Goal: Task Accomplishment & Management: Manage account settings

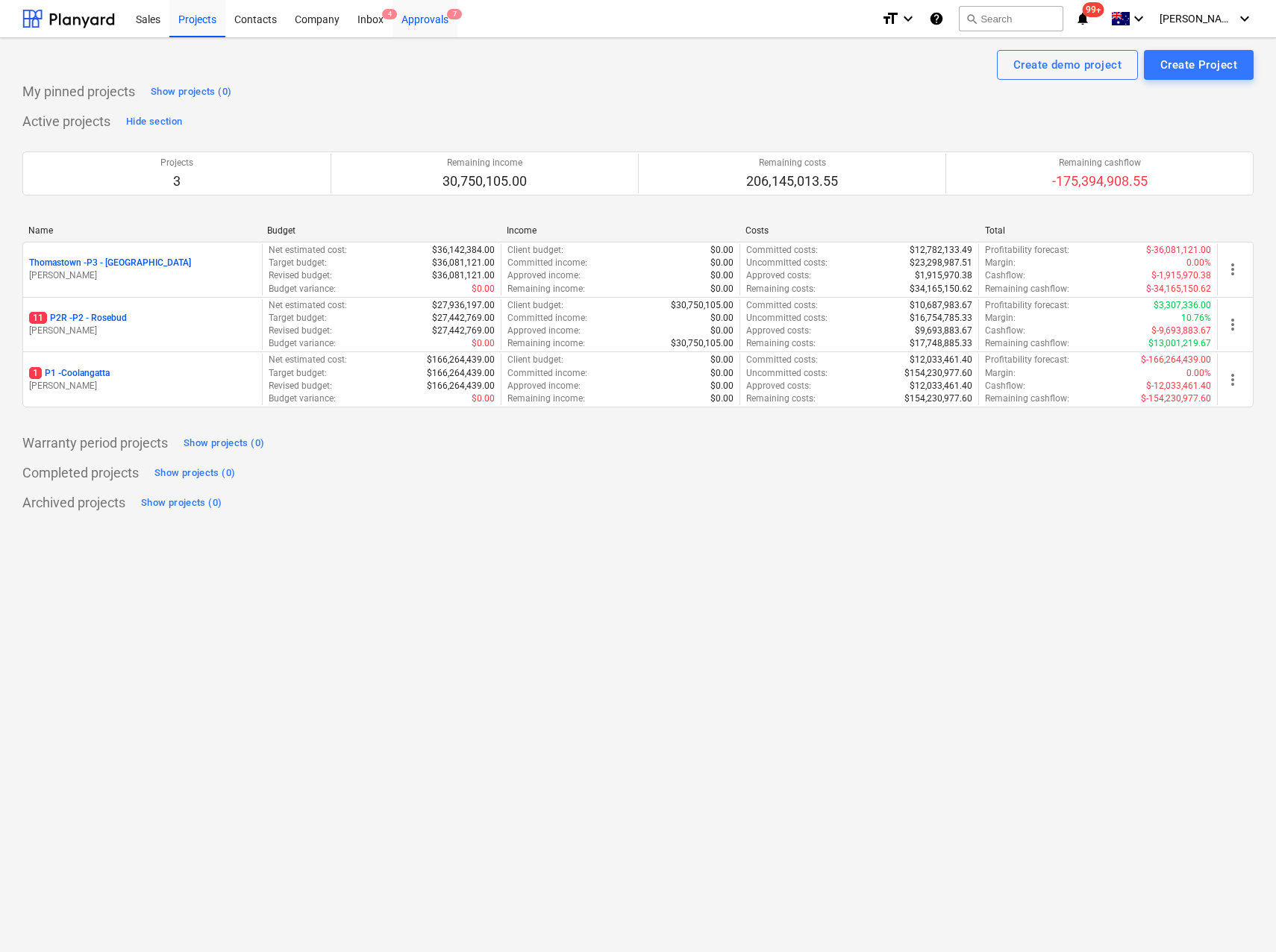
click at [424, 23] on div "Approvals 7" at bounding box center [424, 18] width 65 height 38
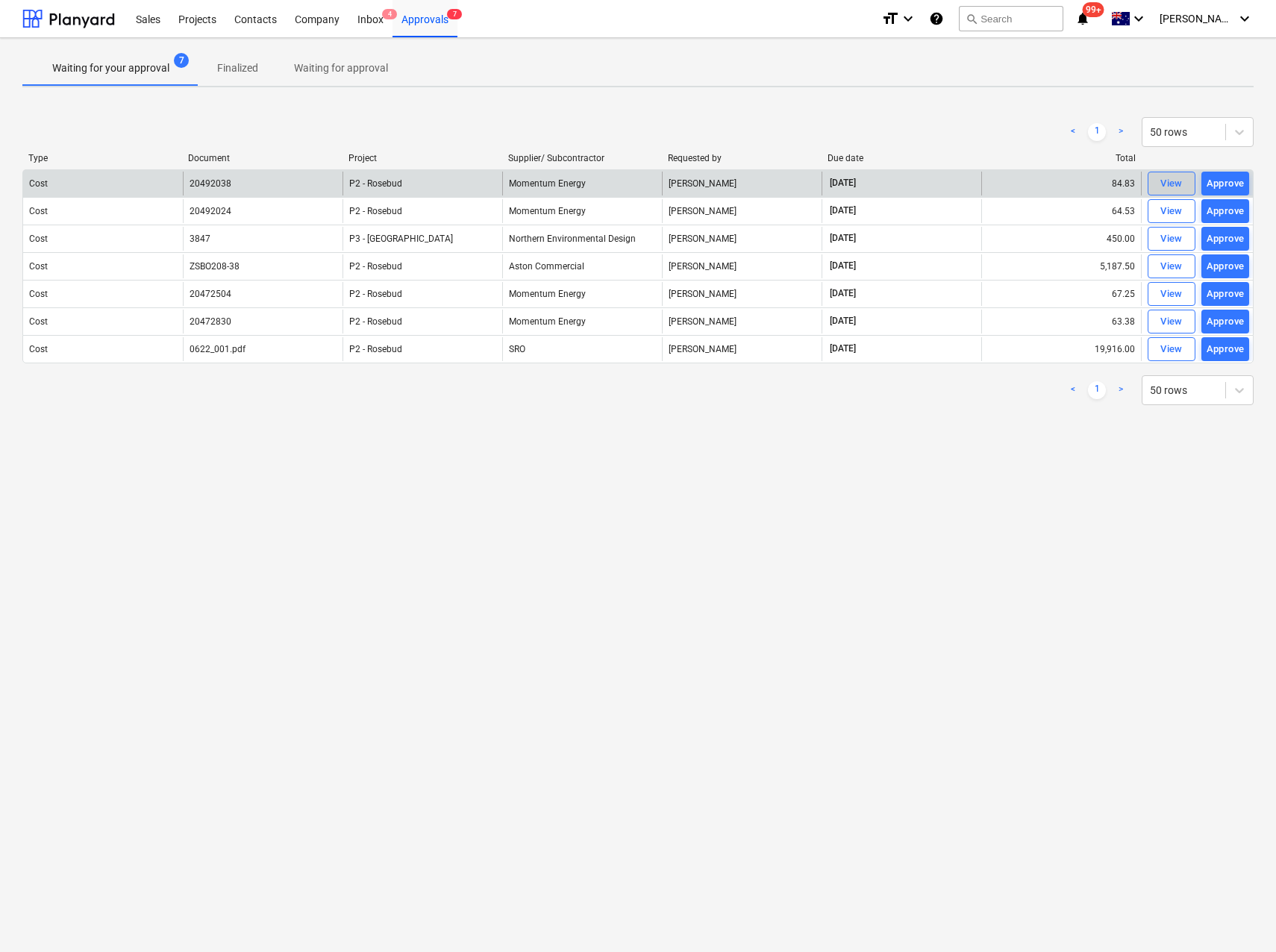
click at [1173, 183] on div "View" at bounding box center [1172, 184] width 22 height 17
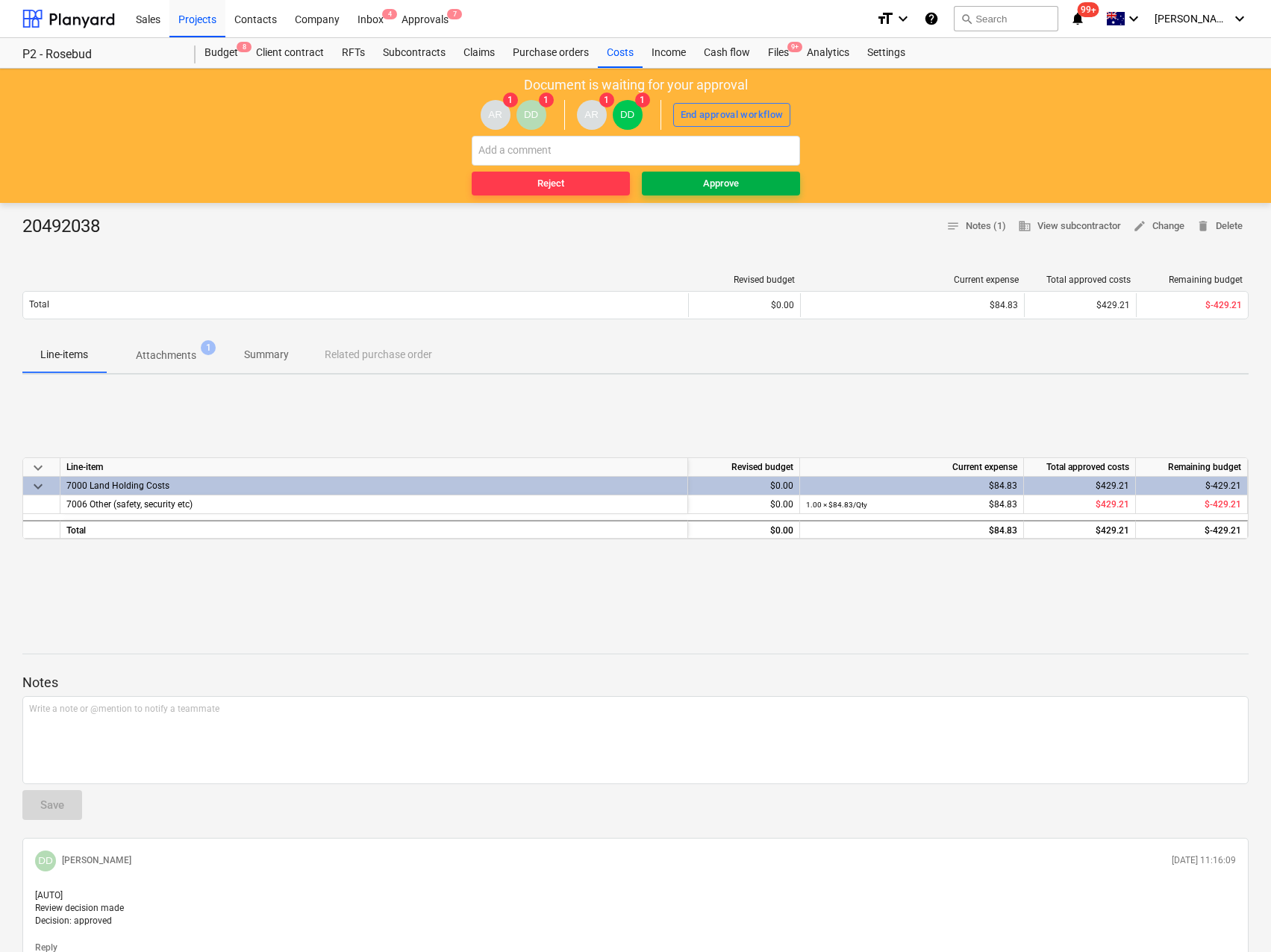
click at [750, 189] on span "Approve" at bounding box center [721, 184] width 146 height 17
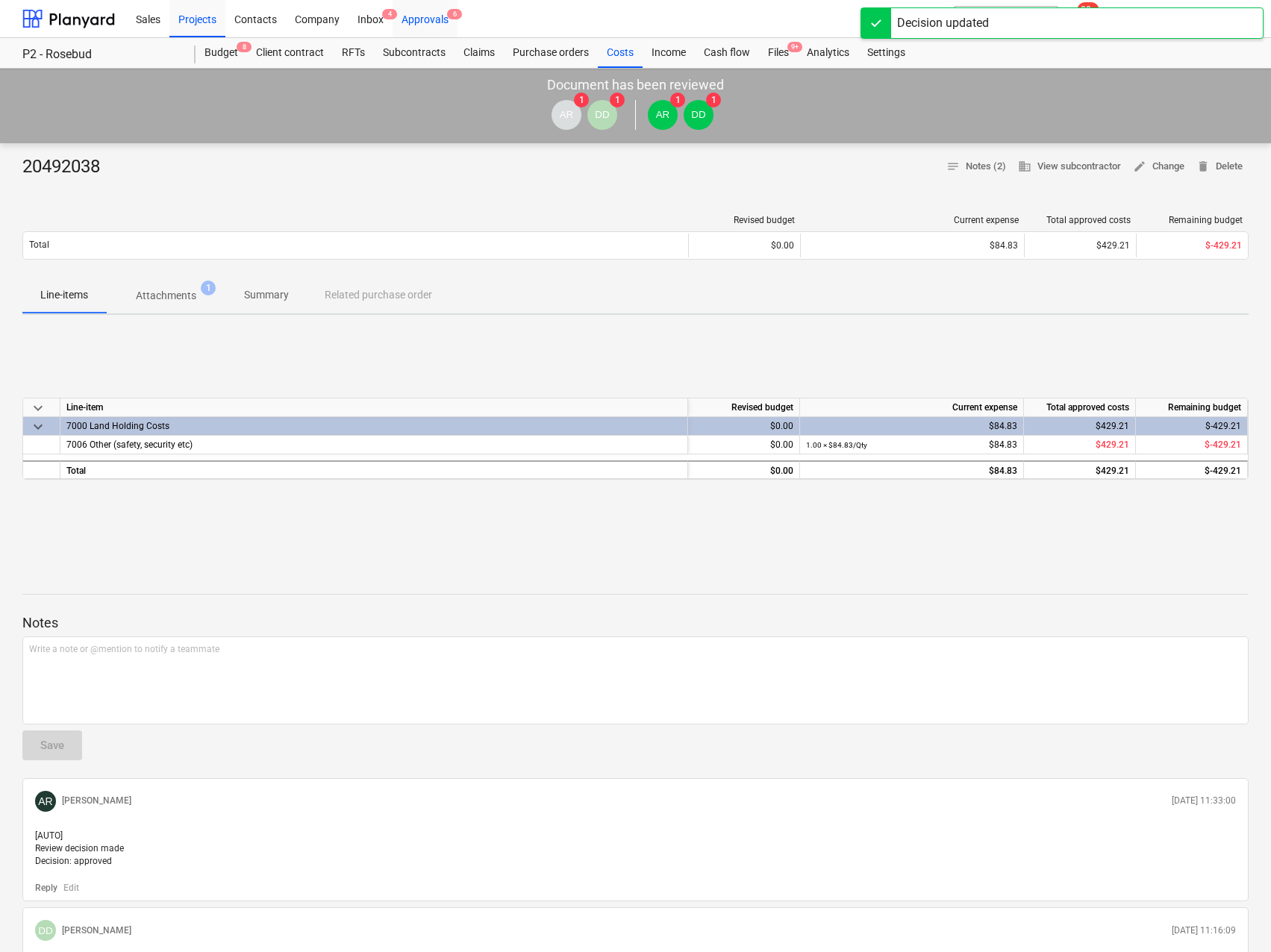
click at [415, 24] on div "Approvals 6" at bounding box center [425, 18] width 65 height 38
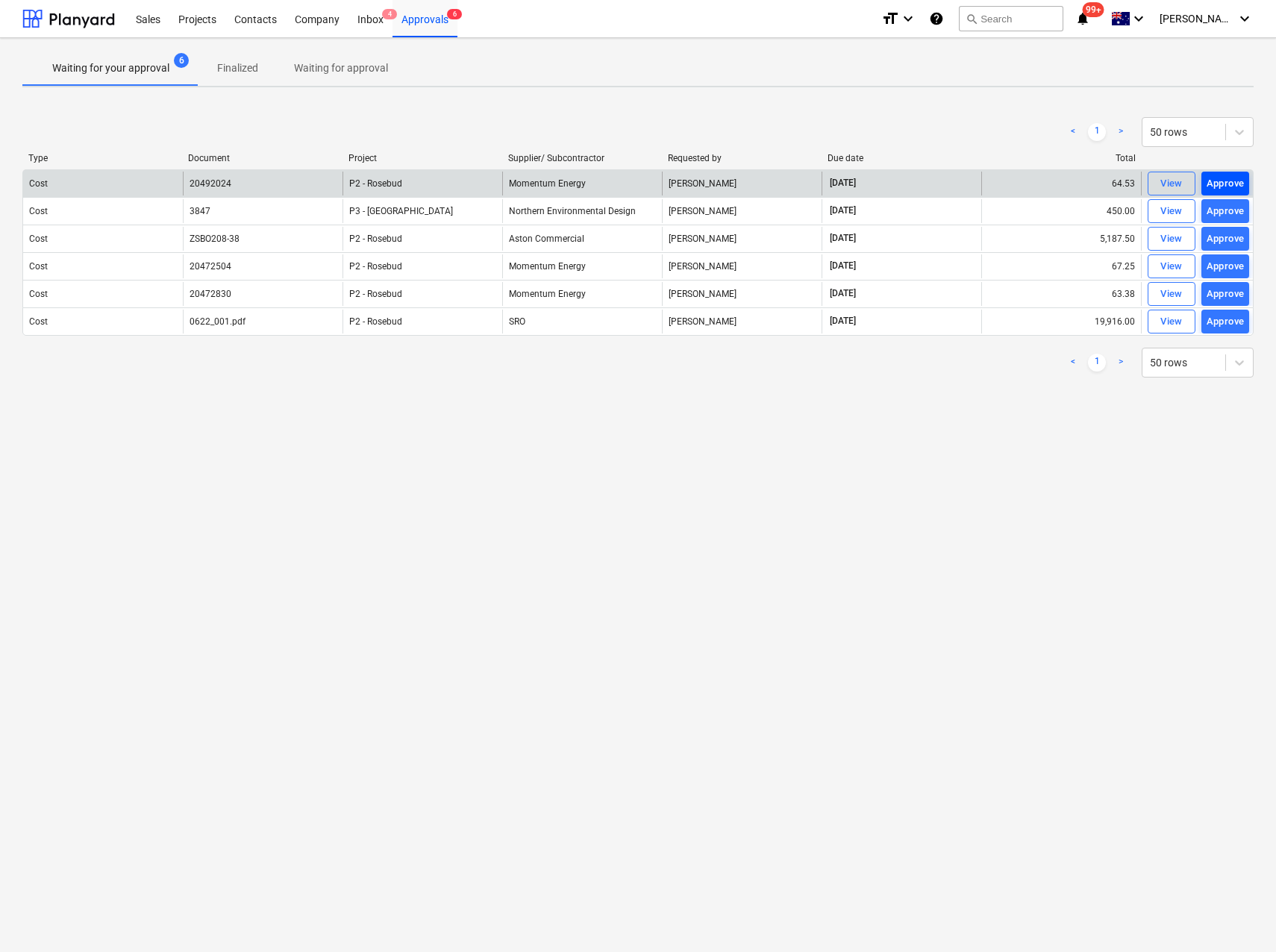
click at [1230, 184] on div "Approve" at bounding box center [1225, 184] width 38 height 17
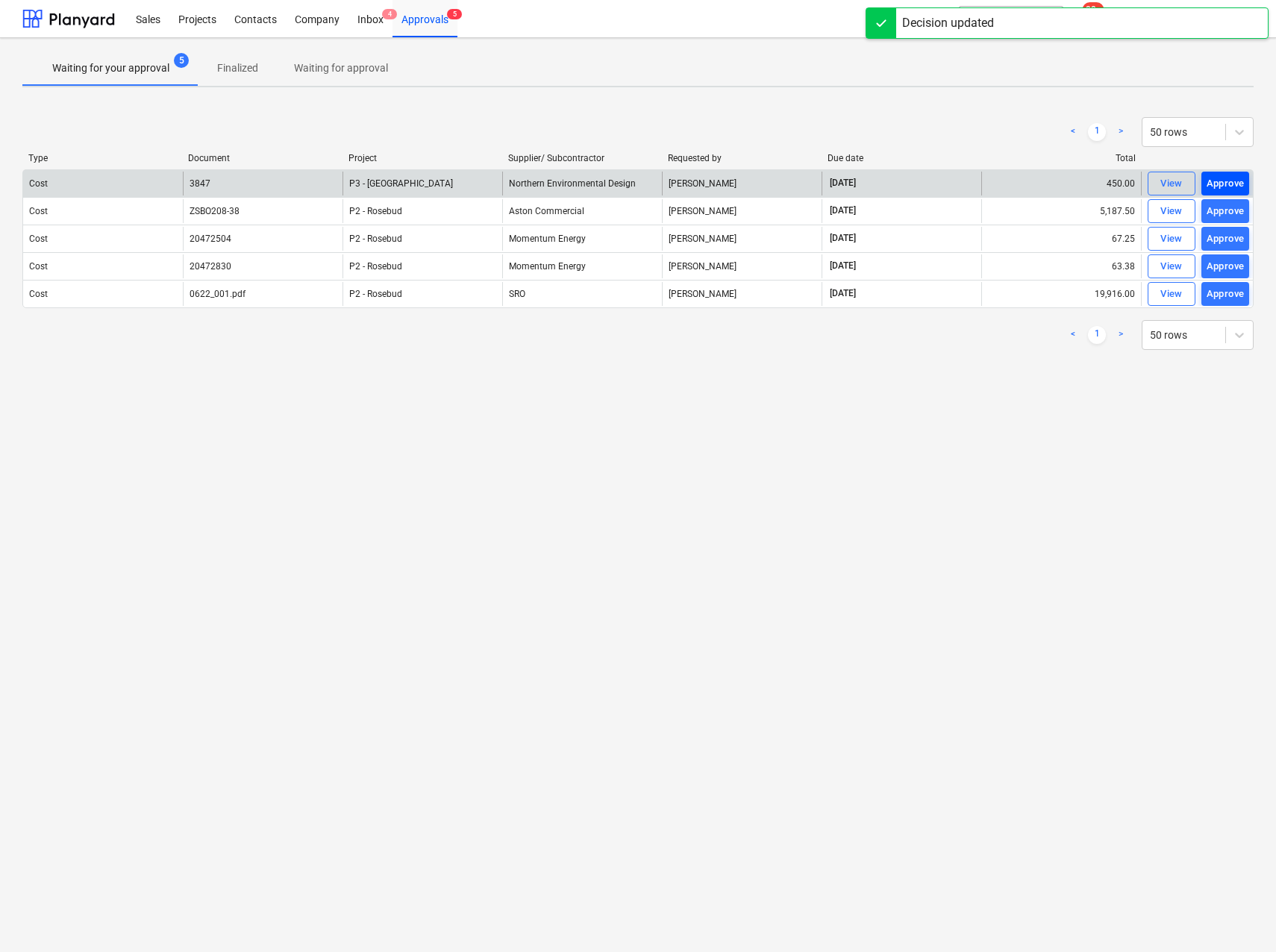
click at [1229, 187] on div "Approve" at bounding box center [1225, 184] width 38 height 17
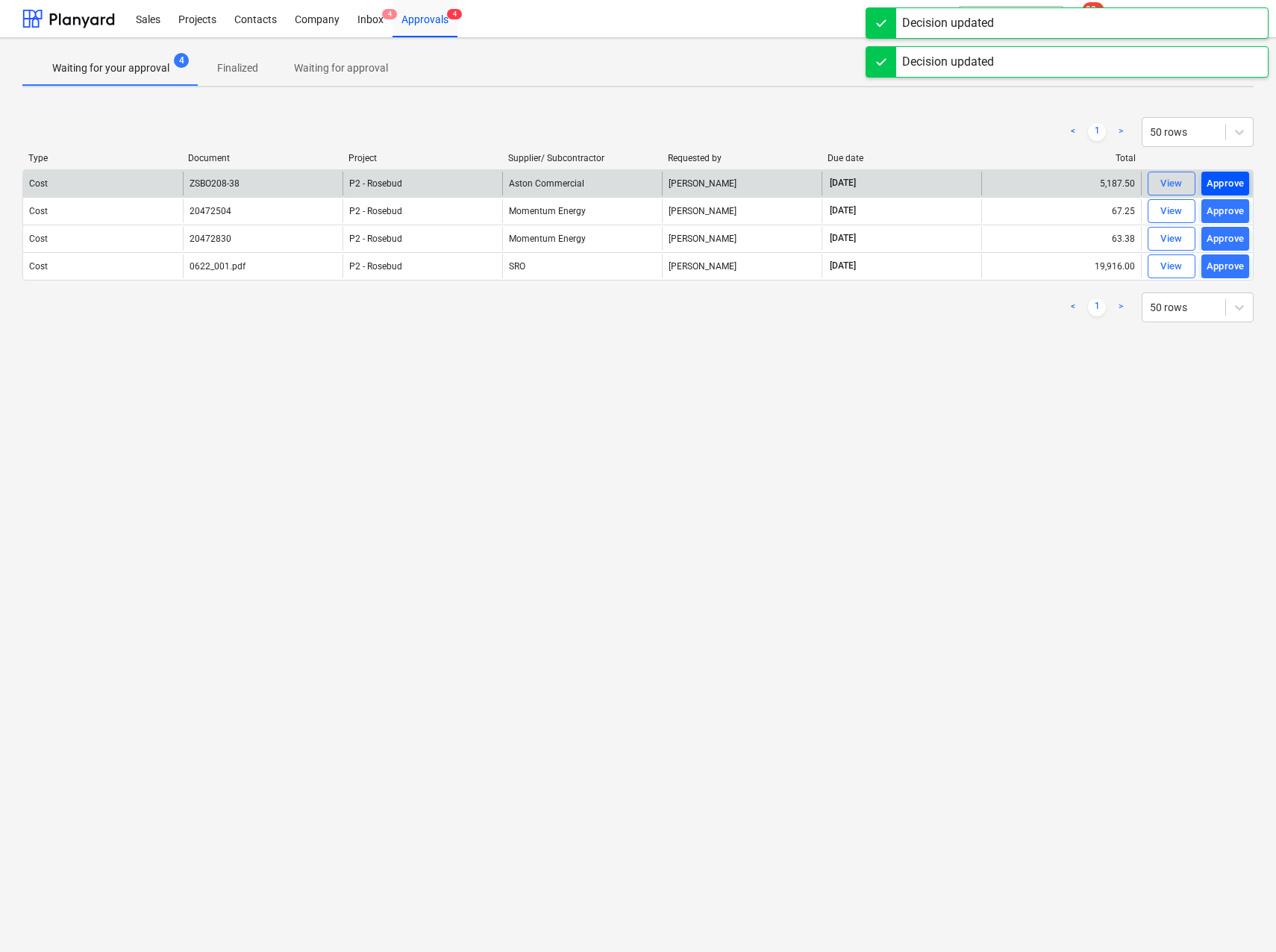
click at [1229, 183] on div "Approve" at bounding box center [1225, 184] width 38 height 17
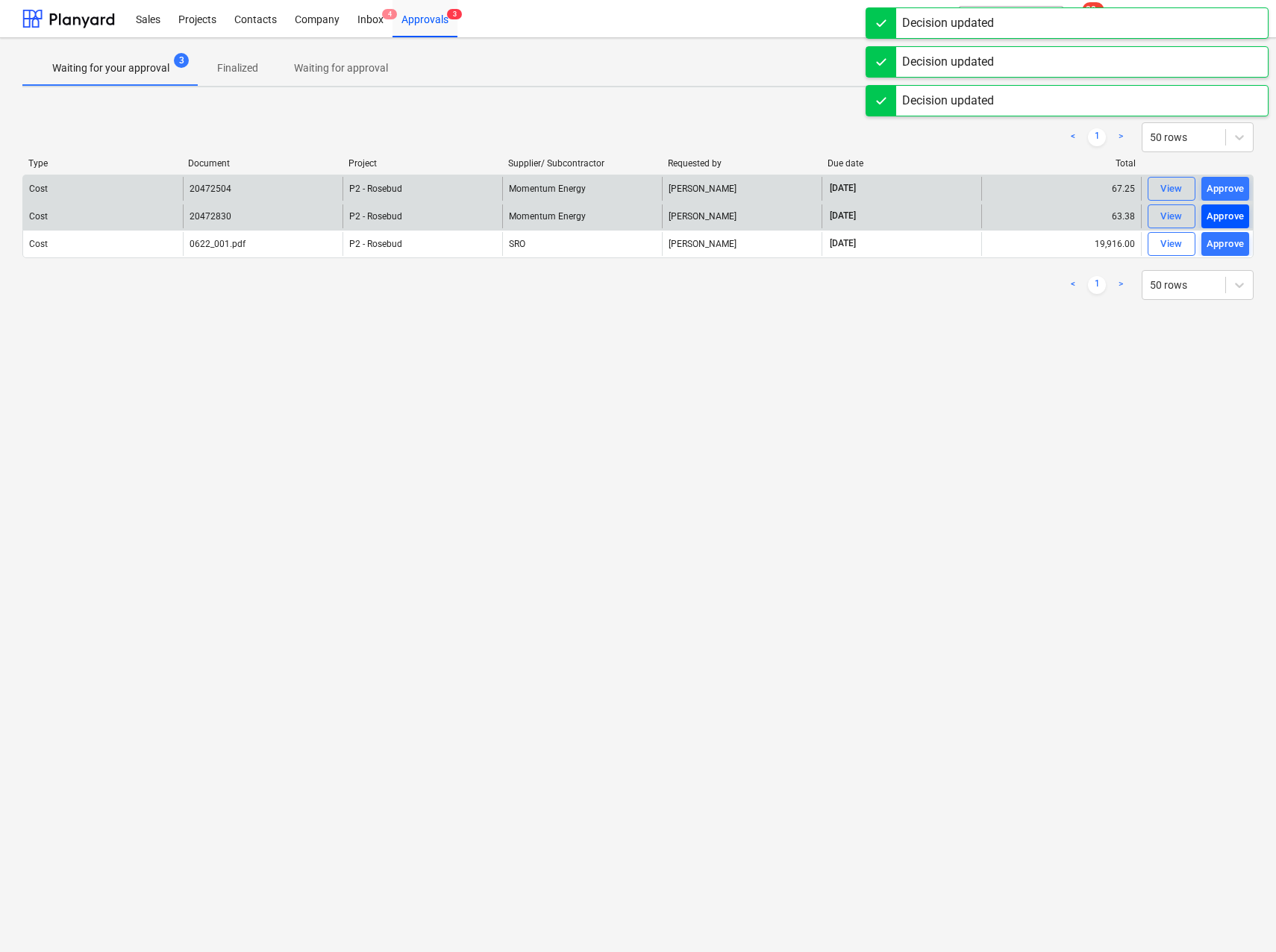
click at [1232, 207] on button "Approve" at bounding box center [1224, 216] width 47 height 24
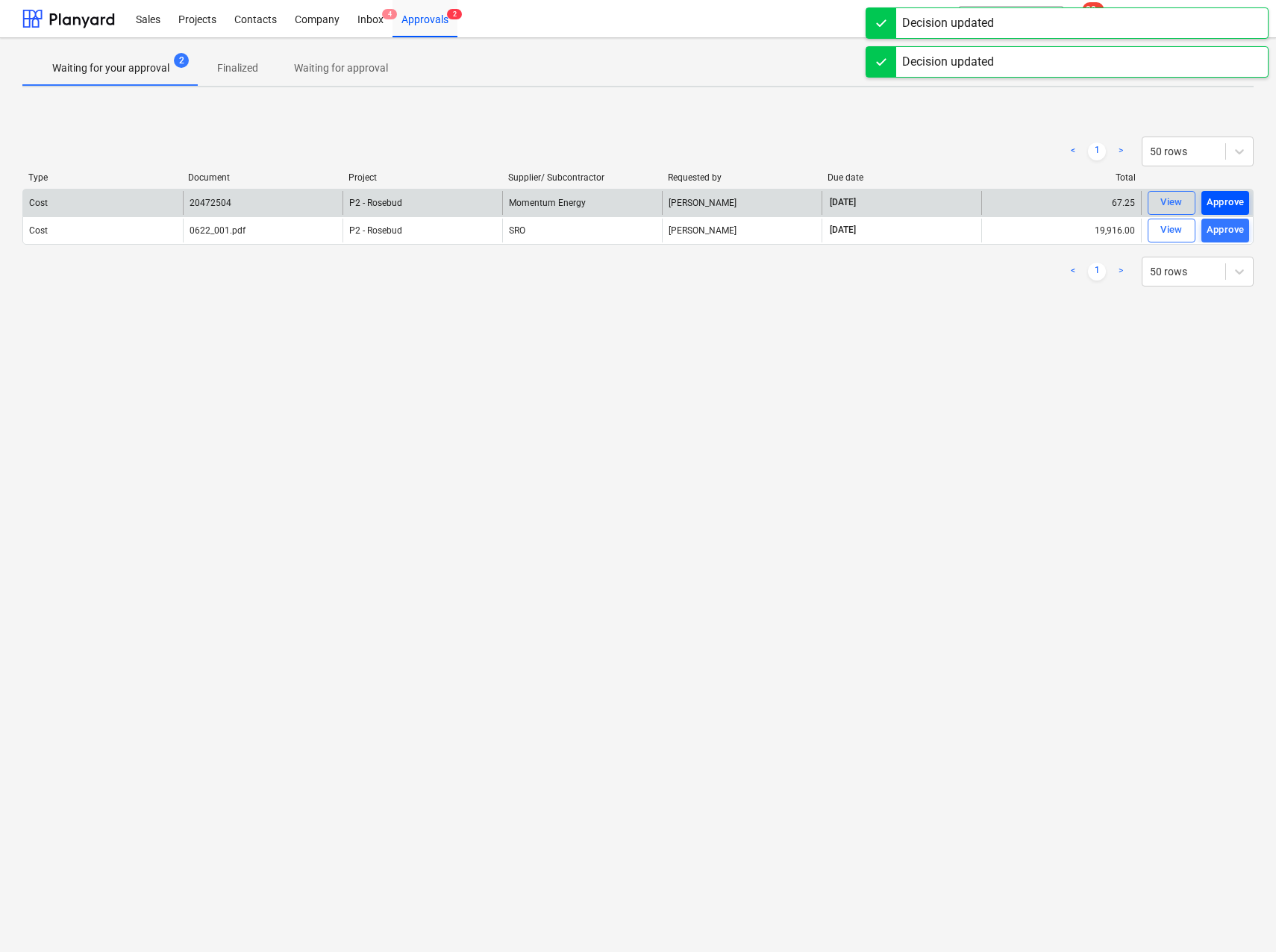
click at [1227, 204] on div "Approve" at bounding box center [1225, 202] width 38 height 17
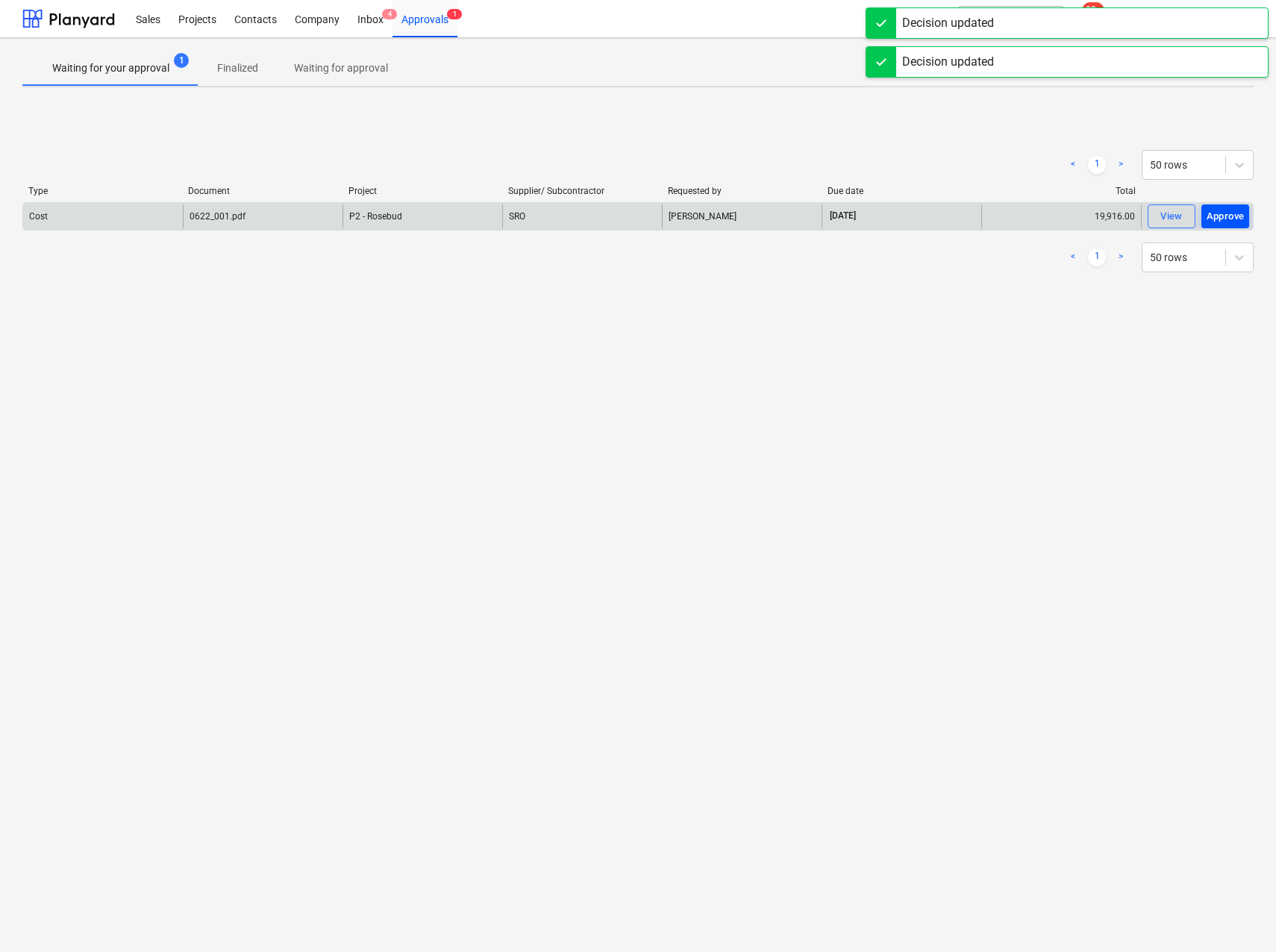
click at [1227, 215] on div "Approve" at bounding box center [1225, 217] width 38 height 17
